Goal: Navigation & Orientation: Find specific page/section

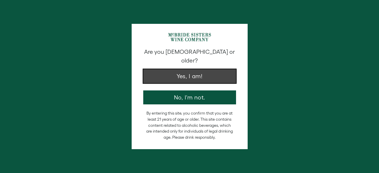
click at [192, 69] on button "Yes, I am!" at bounding box center [189, 76] width 93 height 14
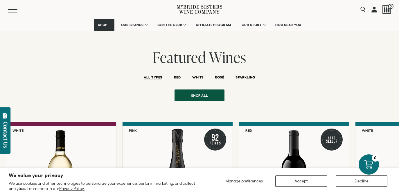
scroll to position [1196, 0]
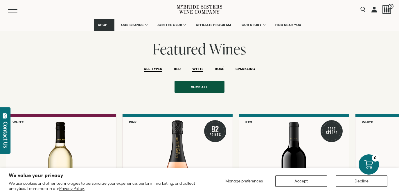
click at [196, 67] on span "WHITE" at bounding box center [197, 69] width 11 height 5
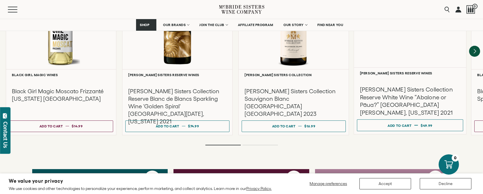
scroll to position [1351, 0]
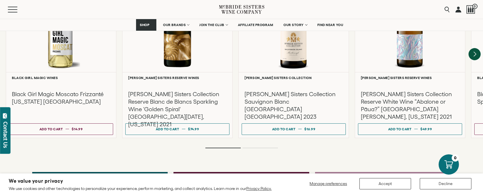
click at [379, 48] on icon "Next" at bounding box center [475, 54] width 12 height 12
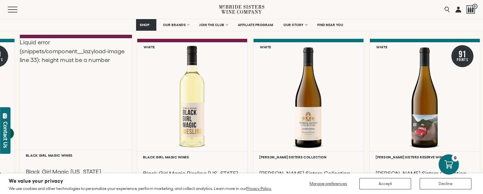
scroll to position [1272, 0]
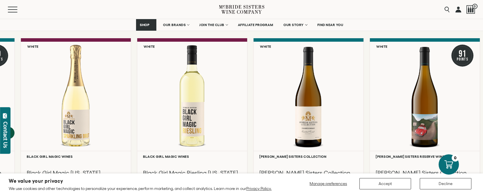
click at [12, 127] on icon "Previous" at bounding box center [8, 133] width 12 height 12
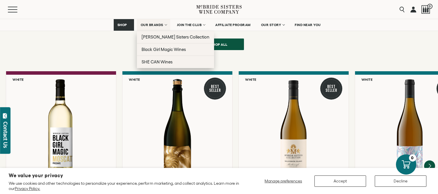
scroll to position [1232, 0]
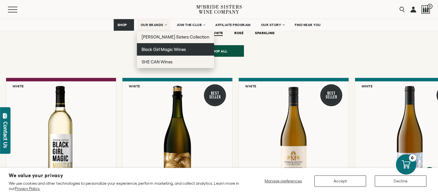
click at [156, 49] on span "Black Girl Magic Wines" at bounding box center [164, 49] width 44 height 5
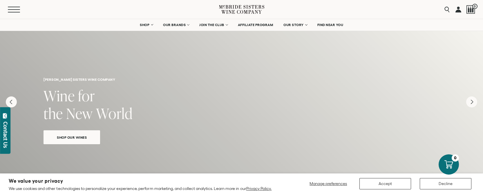
click at [12, 10] on button "Menu" at bounding box center [18, 10] width 21 height 6
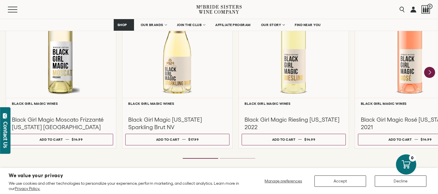
scroll to position [557, 0]
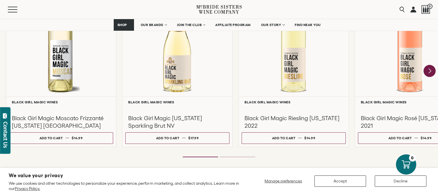
click at [430, 73] on icon "Next" at bounding box center [430, 71] width 12 height 12
